Goal: Task Accomplishment & Management: Manage account settings

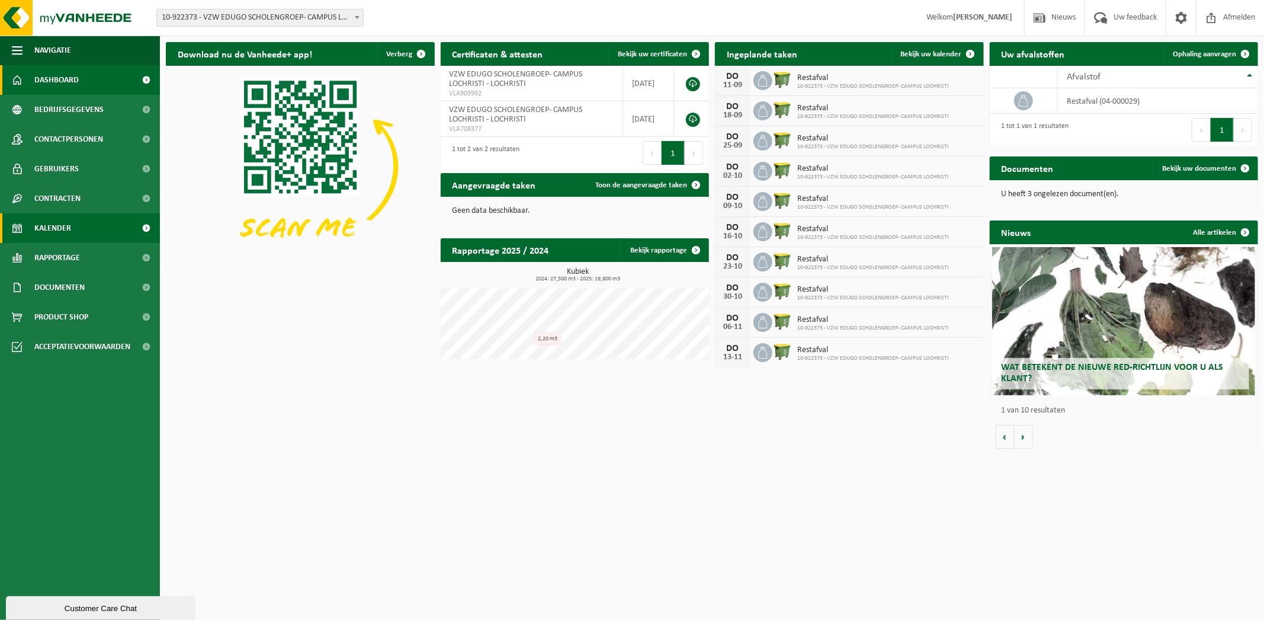
click at [86, 231] on link "Kalender" at bounding box center [80, 228] width 160 height 30
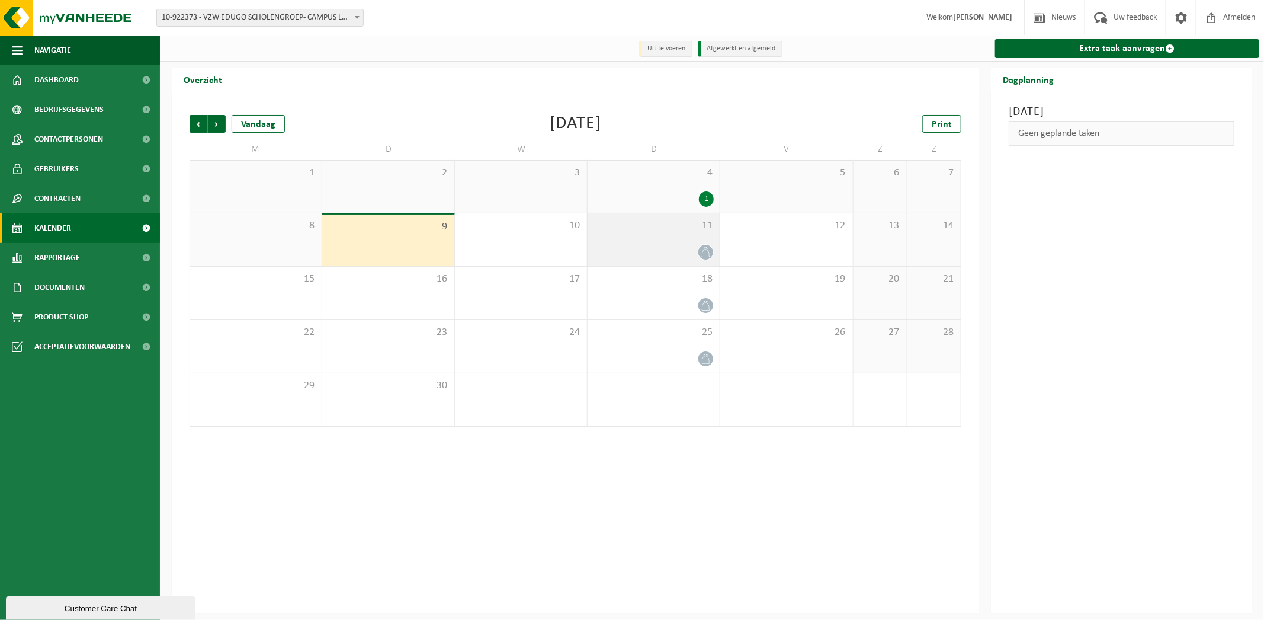
click at [705, 255] on icon at bounding box center [706, 252] width 10 height 10
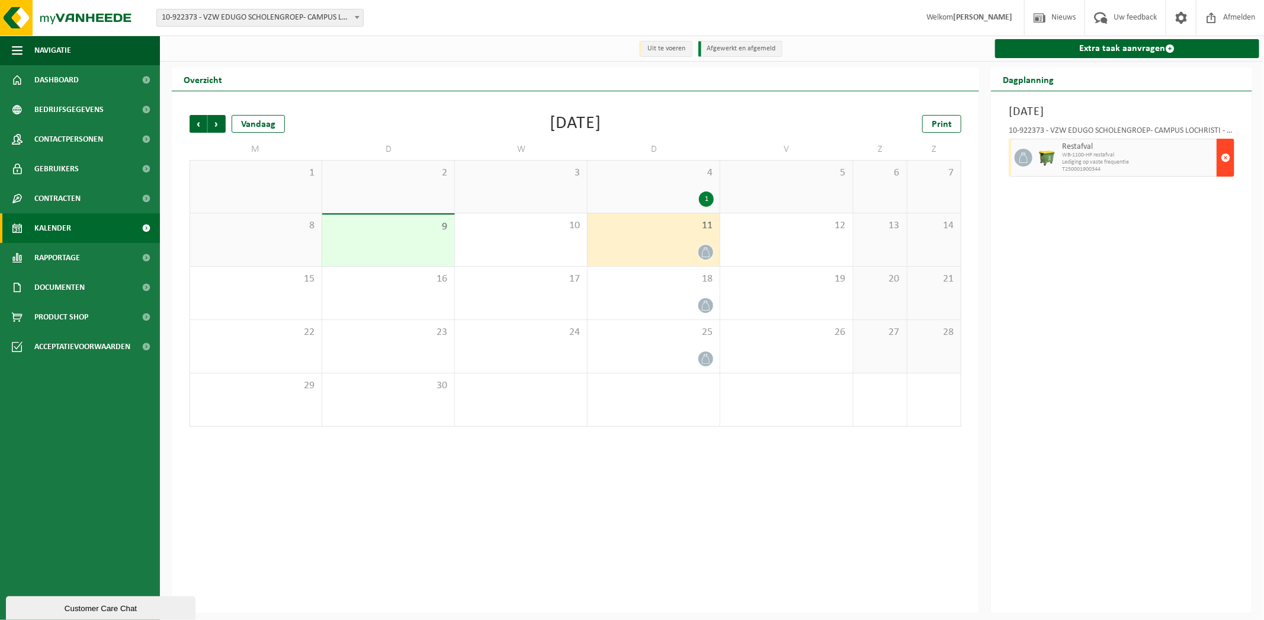
click at [1230, 155] on span "button" at bounding box center [1225, 158] width 9 height 24
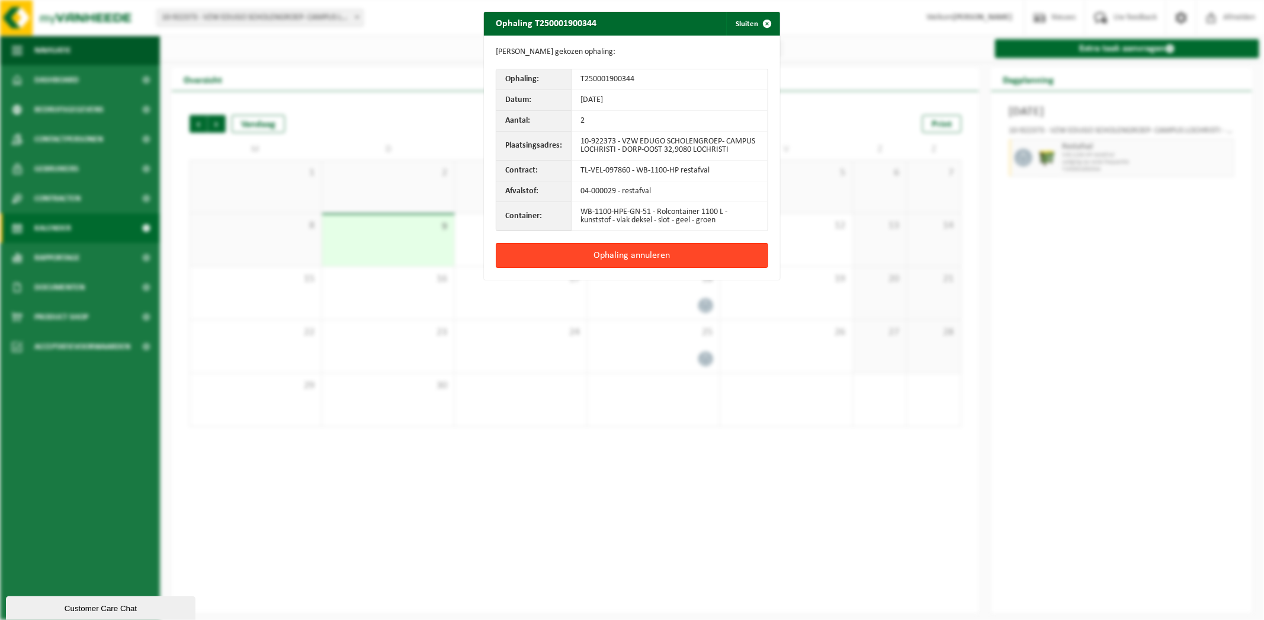
click at [704, 244] on button "Ophaling annuleren" at bounding box center [632, 255] width 272 height 25
